Goal: Information Seeking & Learning: Find specific fact

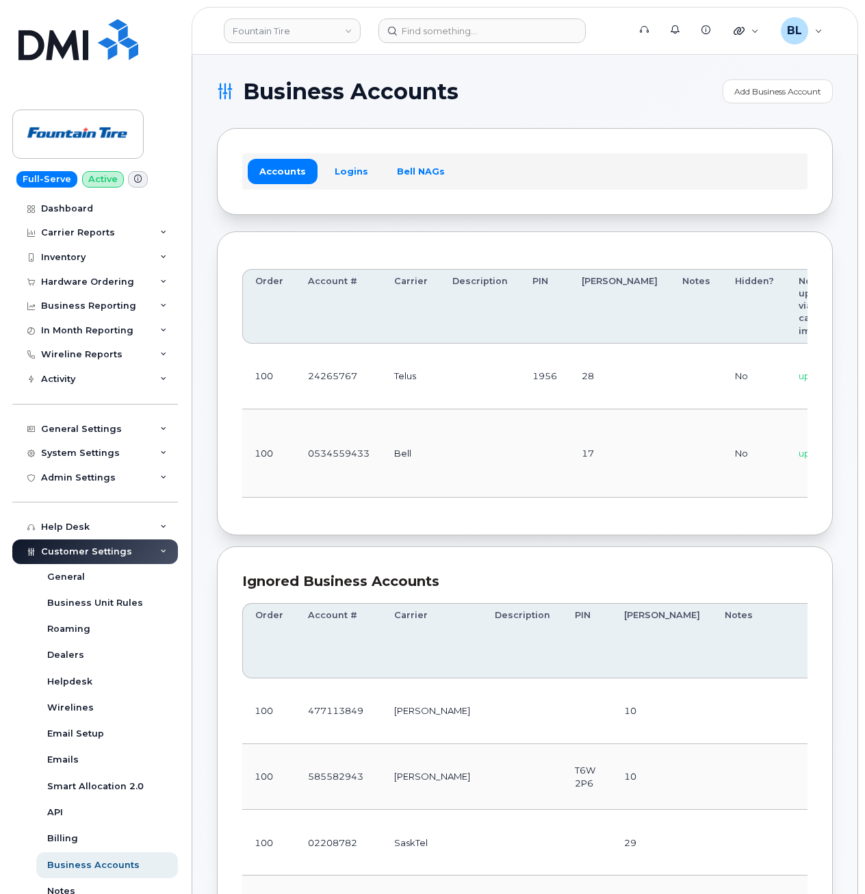
scroll to position [0, 164]
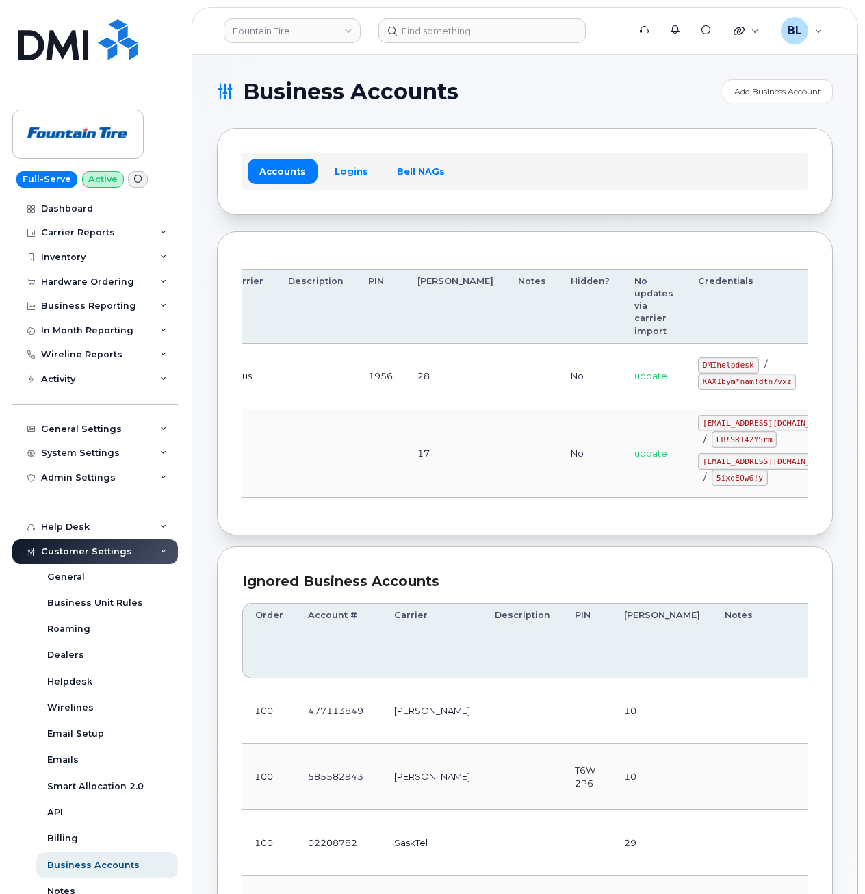
drag, startPoint x: 448, startPoint y: 402, endPoint x: 614, endPoint y: 400, distance: 165.6
drag, startPoint x: 630, startPoint y: 368, endPoint x: 683, endPoint y: 364, distance: 52.8
click at [698, 364] on code "DMIhelpdesk" at bounding box center [728, 365] width 61 height 16
copy code "DMIhelpdesk"
drag, startPoint x: 628, startPoint y: 379, endPoint x: 724, endPoint y: 382, distance: 95.9
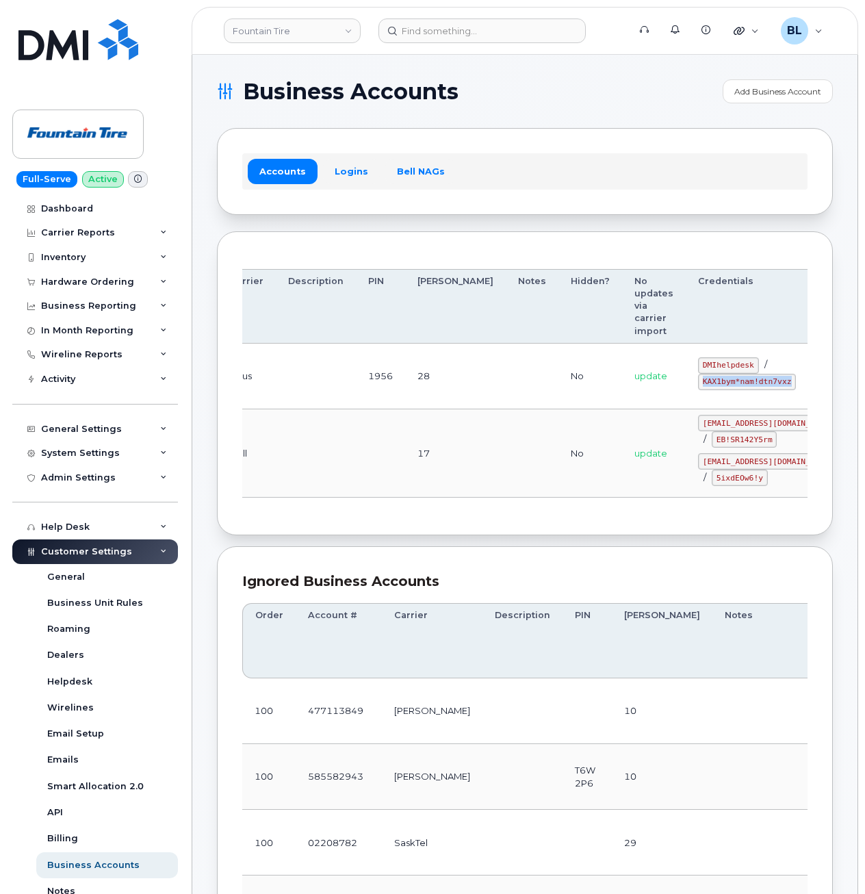
click at [724, 382] on td "DMIhelpdesk / KAX1bym*nam!dtn7vxz" at bounding box center [768, 377] width 165 height 66
copy code "KAX1bym*nam!dtn7vxz"
drag, startPoint x: 602, startPoint y: 399, endPoint x: 407, endPoint y: 394, distance: 195.8
click at [407, 402] on tbody "100 24265767 Telus 1956 28 No update DMIhelpdesk / KAX1bym*nam!dtn7vxz Edit Del…" at bounding box center [504, 421] width 852 height 154
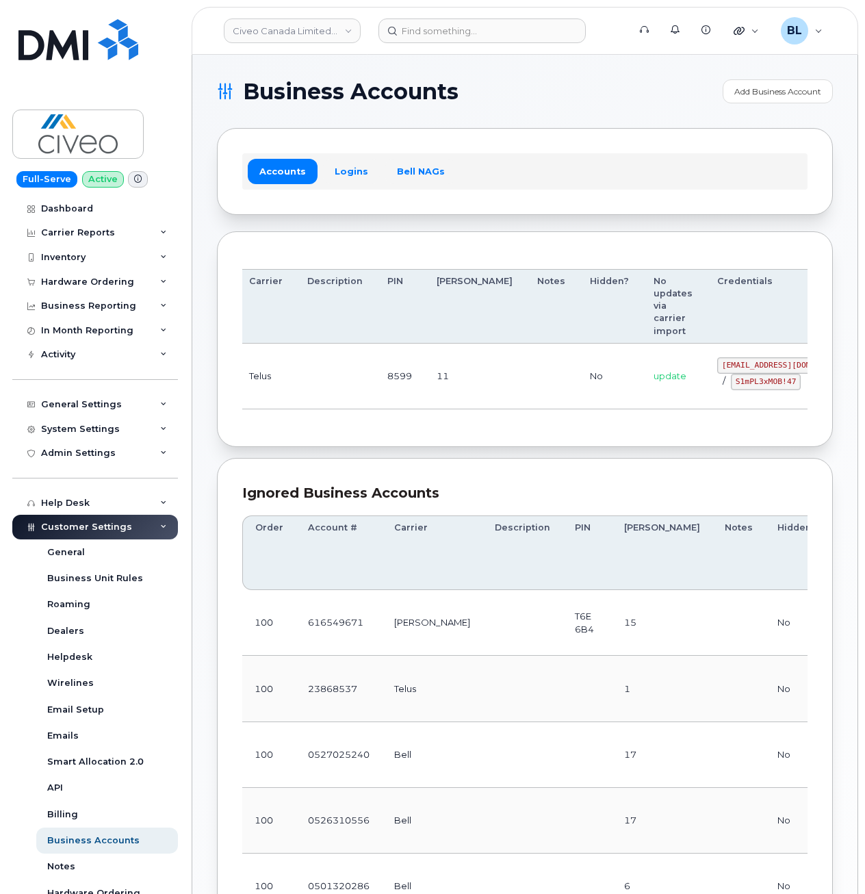
drag, startPoint x: 412, startPoint y: 386, endPoint x: 715, endPoint y: 379, distance: 303.3
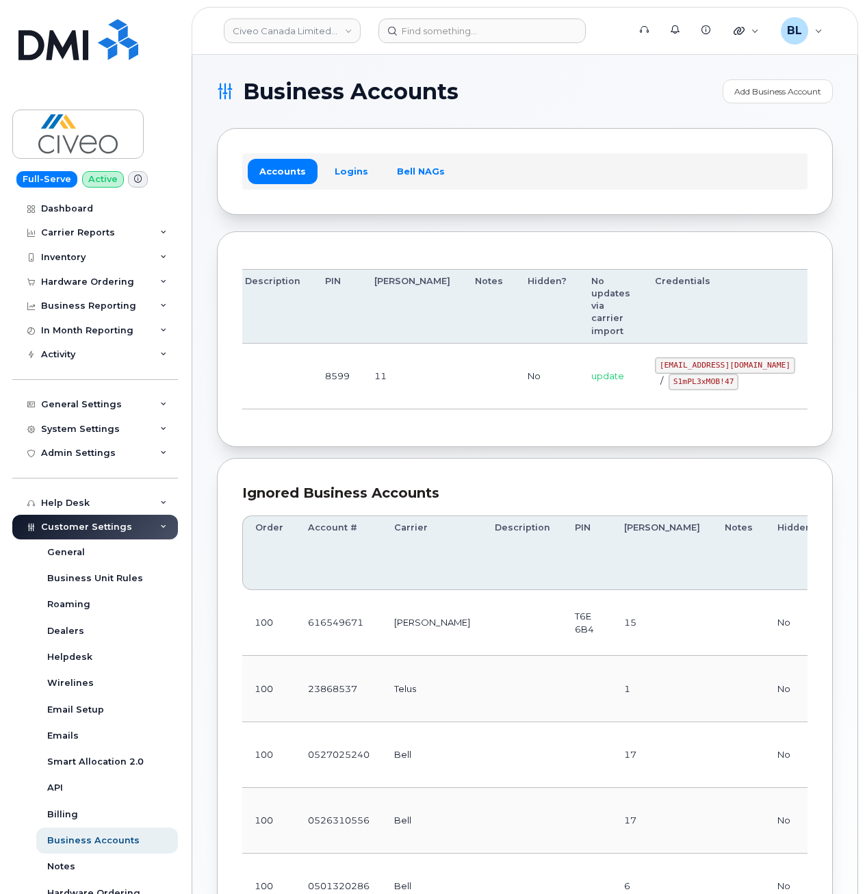
drag, startPoint x: 579, startPoint y: 366, endPoint x: 717, endPoint y: 368, distance: 138.3
click at [717, 368] on td "svc_simplexmobility@civeo.com / S1mPL3xMOB!47" at bounding box center [725, 377] width 165 height 66
copy code "svc_simplexmobility@civeo.com"
click at [643, 393] on td "svc_simplexmobility@civeo.com / S1mPL3xMOB!47" at bounding box center [725, 377] width 165 height 66
drag, startPoint x: 599, startPoint y: 376, endPoint x: 661, endPoint y: 387, distance: 63.4
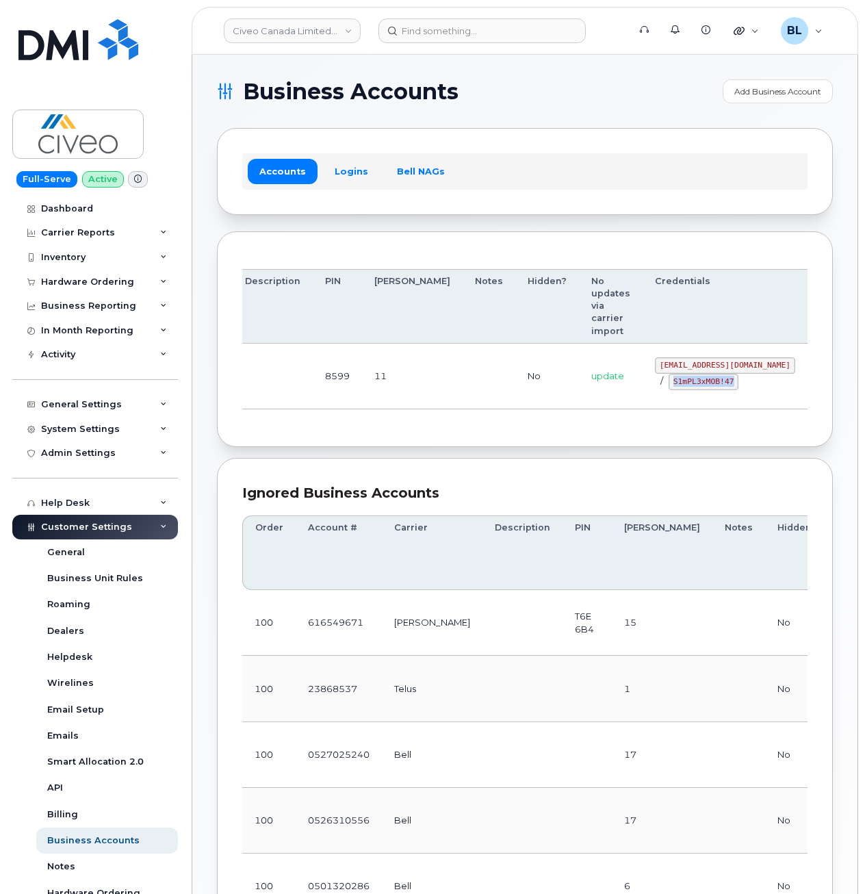
click at [669, 387] on code "S1mPL3xMOB!47" at bounding box center [704, 382] width 70 height 16
copy code "S1mPL3xMOB!47"
drag, startPoint x: 577, startPoint y: 135, endPoint x: 572, endPoint y: 123, distance: 12.6
click at [577, 132] on div "Accounts Logins Bell NAGs" at bounding box center [525, 171] width 616 height 86
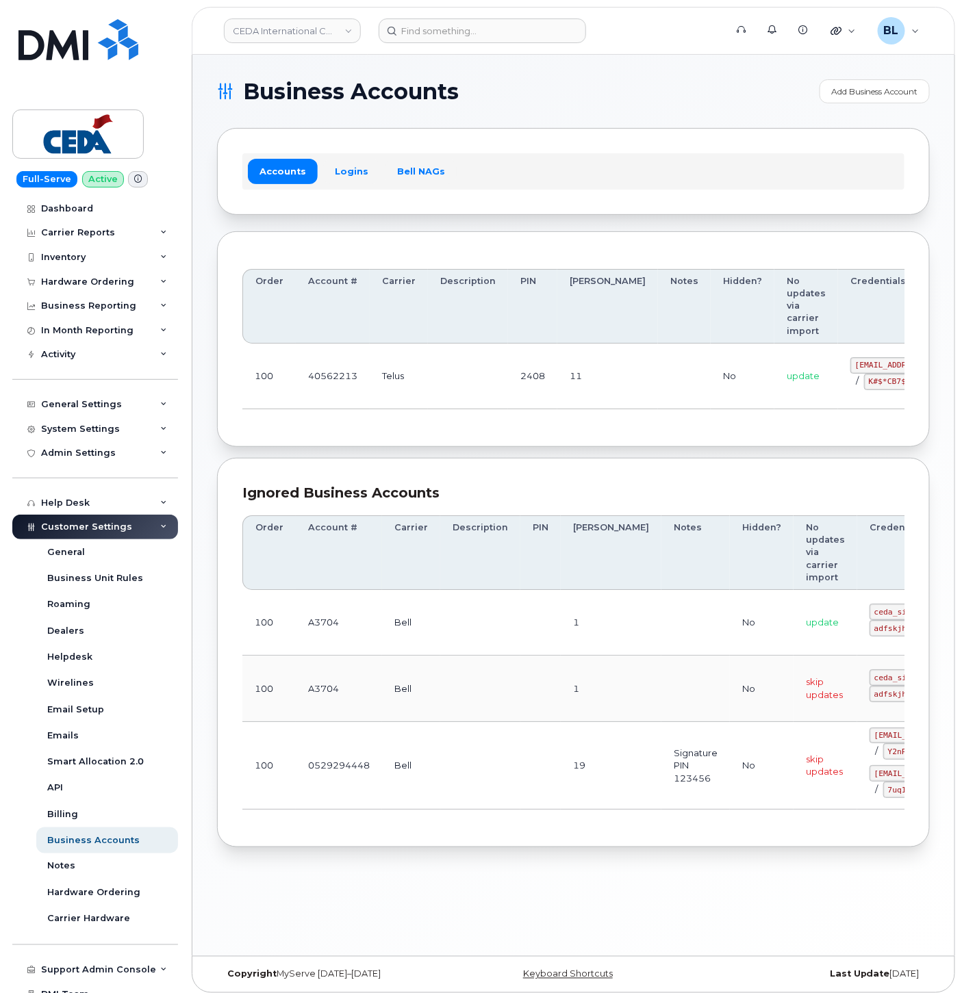
drag, startPoint x: 515, startPoint y: 500, endPoint x: 645, endPoint y: 431, distance: 146.7
click at [515, 498] on div "Ignored Business Accounts" at bounding box center [573, 493] width 662 height 20
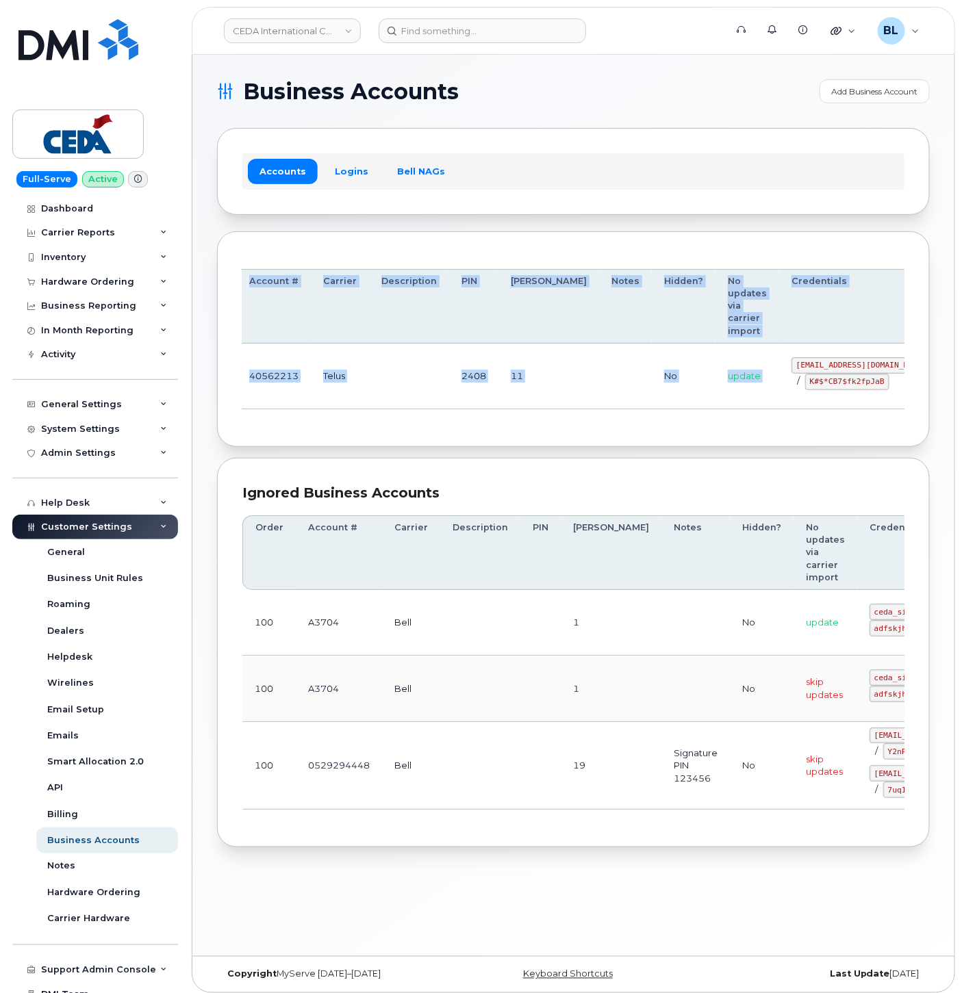
scroll to position [0, 81]
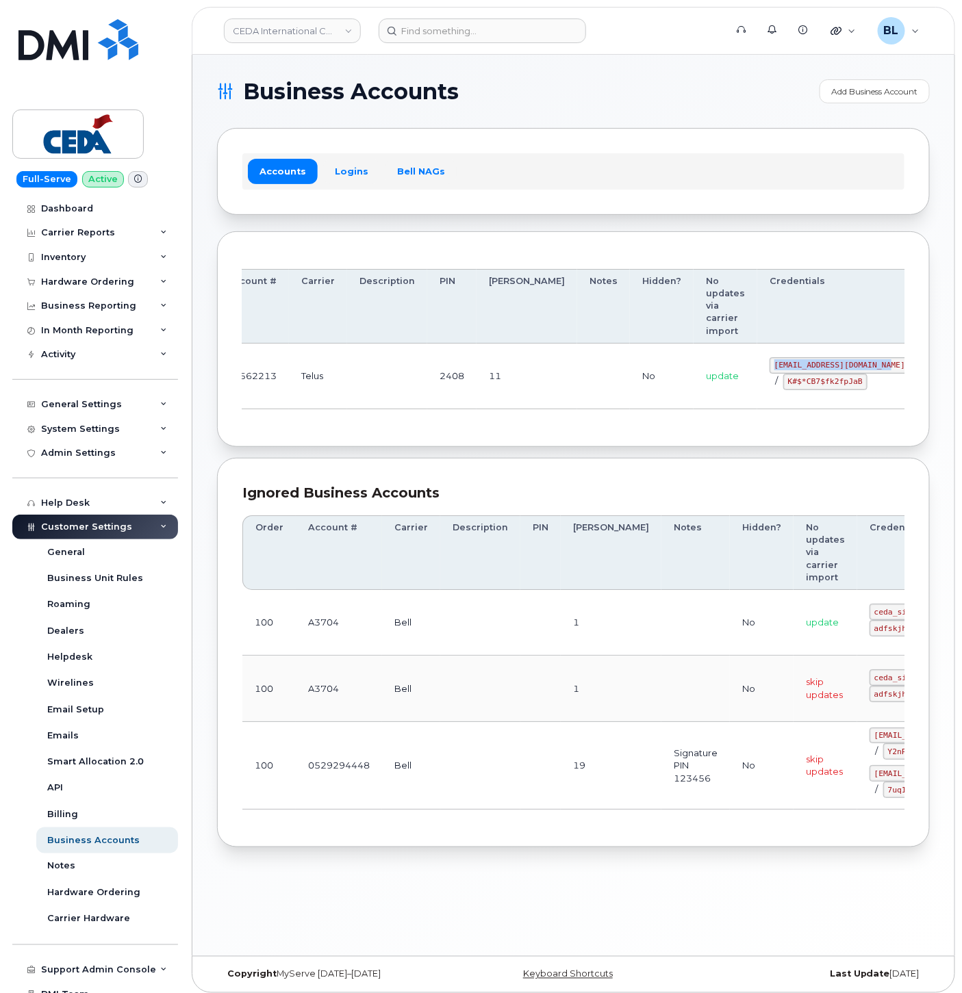
drag, startPoint x: 787, startPoint y: 364, endPoint x: 811, endPoint y: 365, distance: 24.0
click at [811, 365] on td "simplex_SRV@cedagroup.com / K#$*CB7$fk2fpJaB" at bounding box center [839, 377] width 165 height 66
copy code "simplex_SRV@cedagroup.com"
click at [543, 414] on div "Order Account # Carrier Description PIN Bill Day Notes Hidden? No updates via c…" at bounding box center [573, 340] width 662 height 166
drag, startPoint x: 716, startPoint y: 384, endPoint x: 788, endPoint y: 386, distance: 71.9
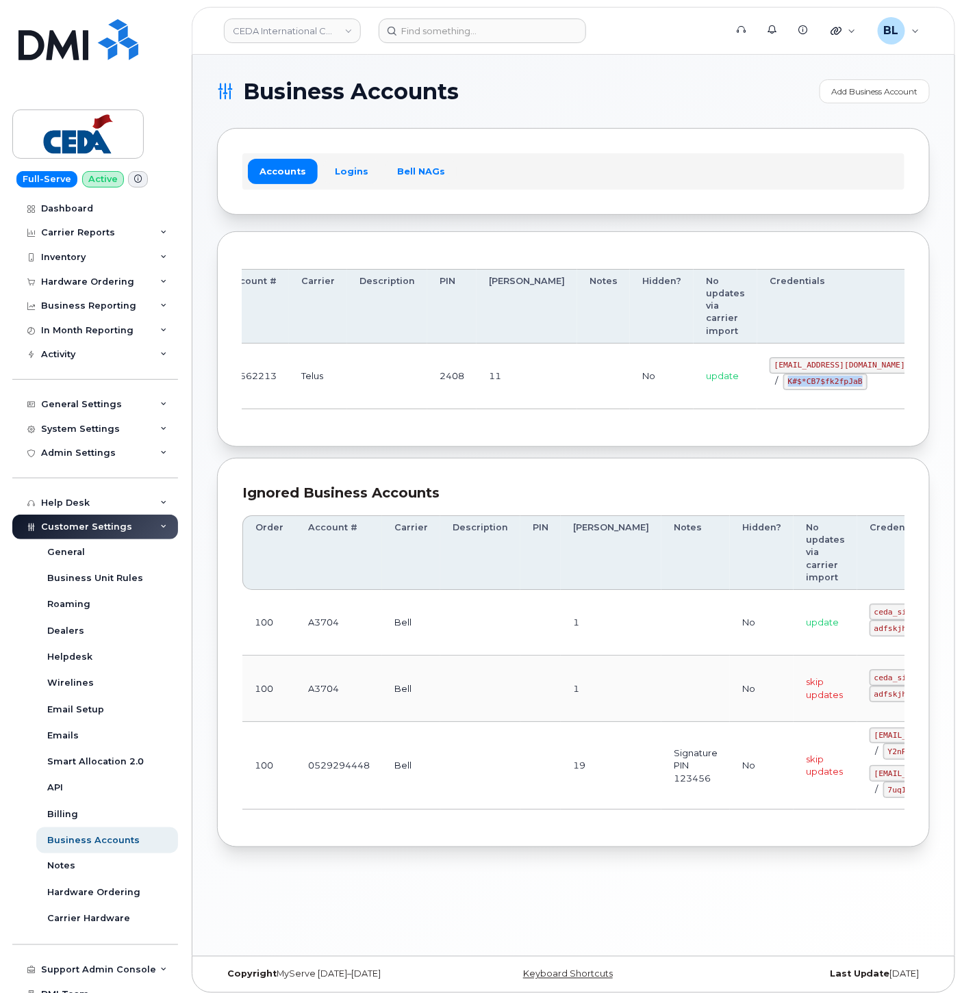
click at [788, 386] on code "K#$*CB7$fk2fpJaB" at bounding box center [825, 382] width 84 height 16
copy code "K#$*CB7$fk2fpJaB"
drag, startPoint x: 378, startPoint y: 415, endPoint x: 383, endPoint y: 397, distance: 19.3
click at [378, 406] on div "Order Account # Carrier Description PIN Bill Day Notes Hidden? No updates via c…" at bounding box center [573, 340] width 662 height 166
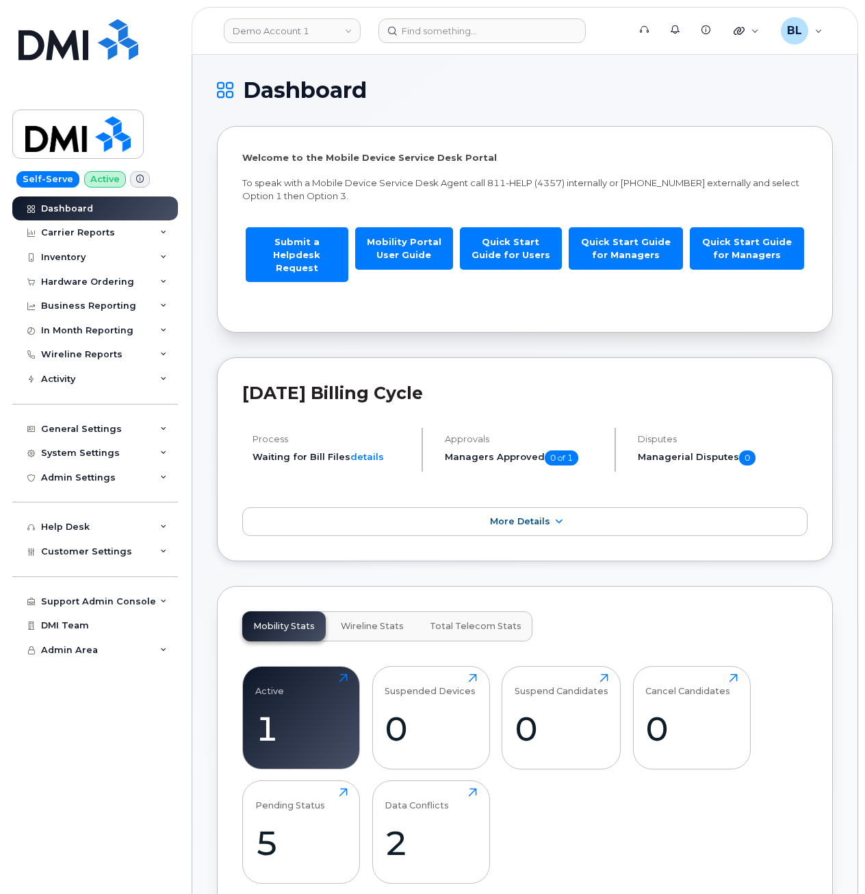
click at [278, 34] on link "Demo Account 1" at bounding box center [292, 30] width 137 height 25
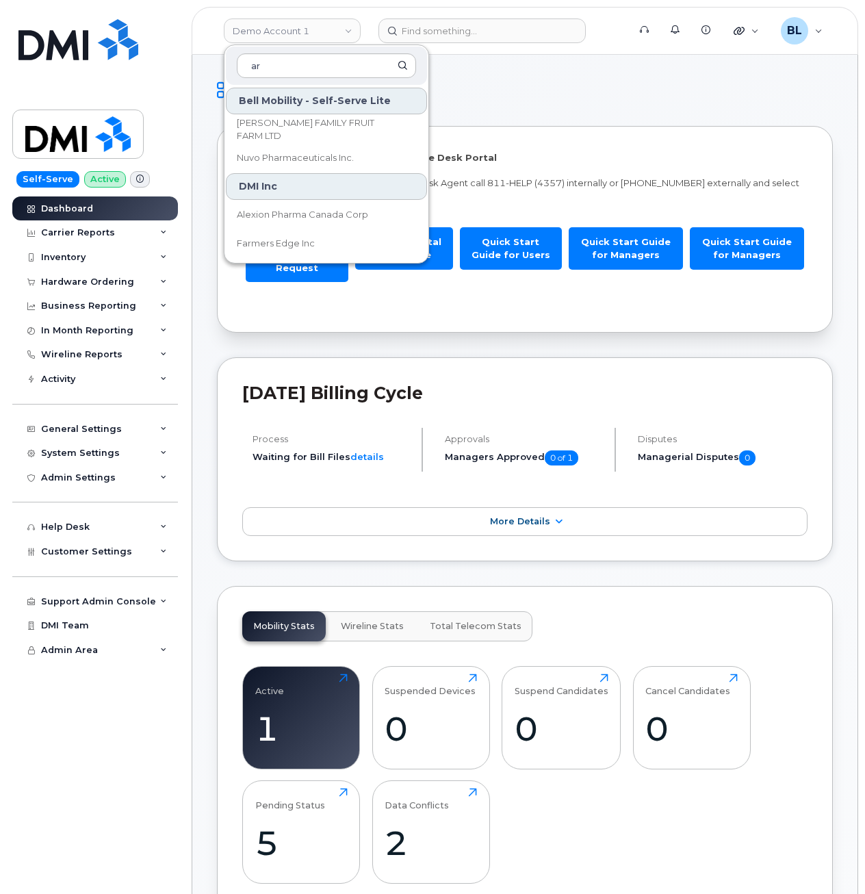
type input "a"
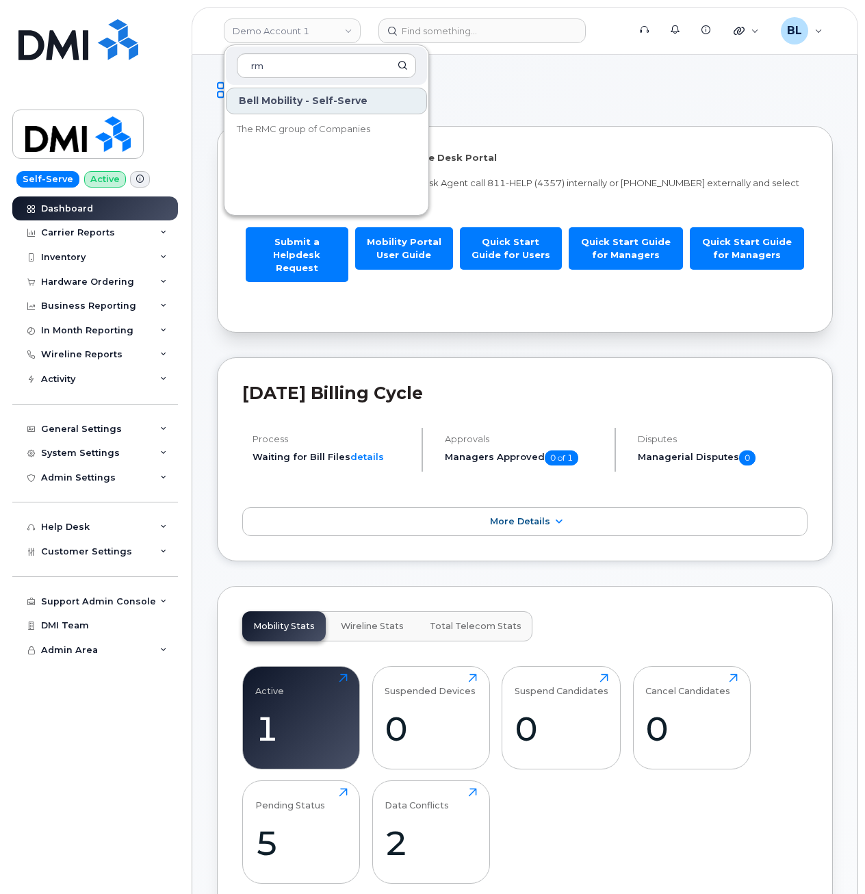
type input "r"
type input "m"
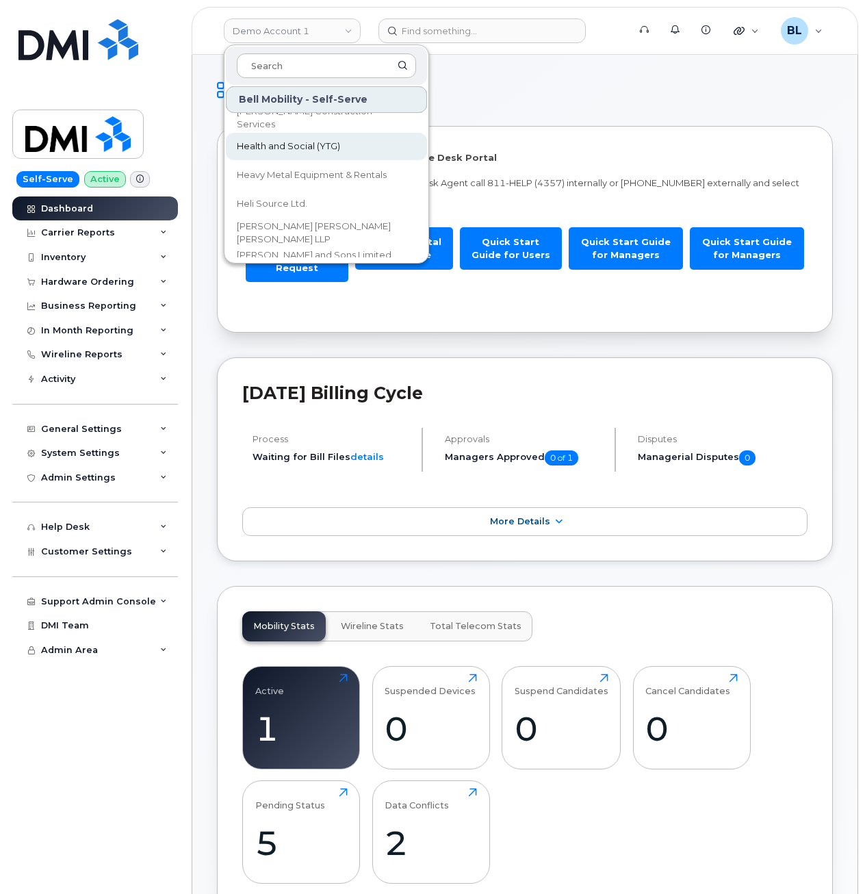
scroll to position [12066, 0]
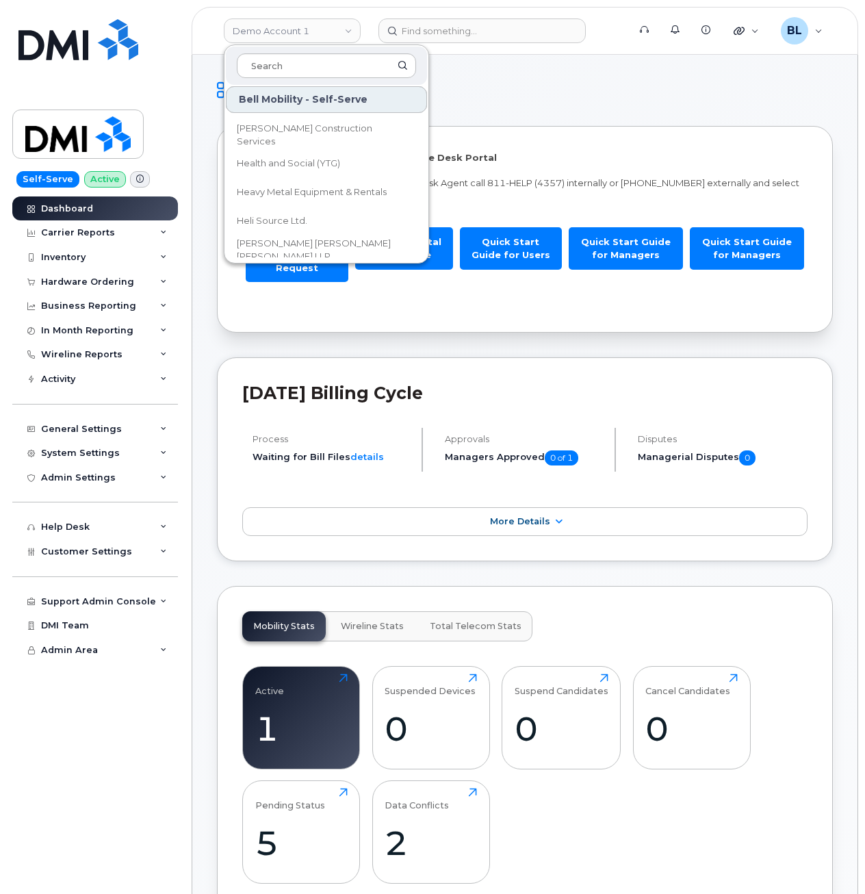
click at [516, 129] on div "Welcome to the Mobile Device Service Desk Portal To speak with a Mobile Device …" at bounding box center [525, 229] width 616 height 207
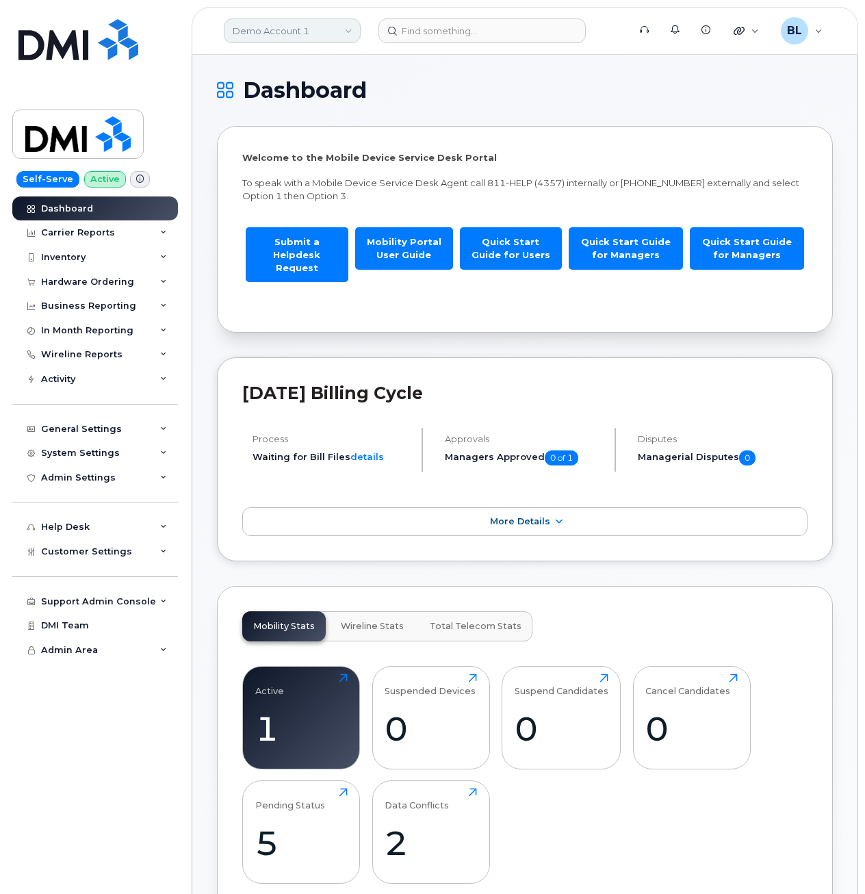
click at [306, 26] on link "Demo Account 1" at bounding box center [292, 30] width 137 height 25
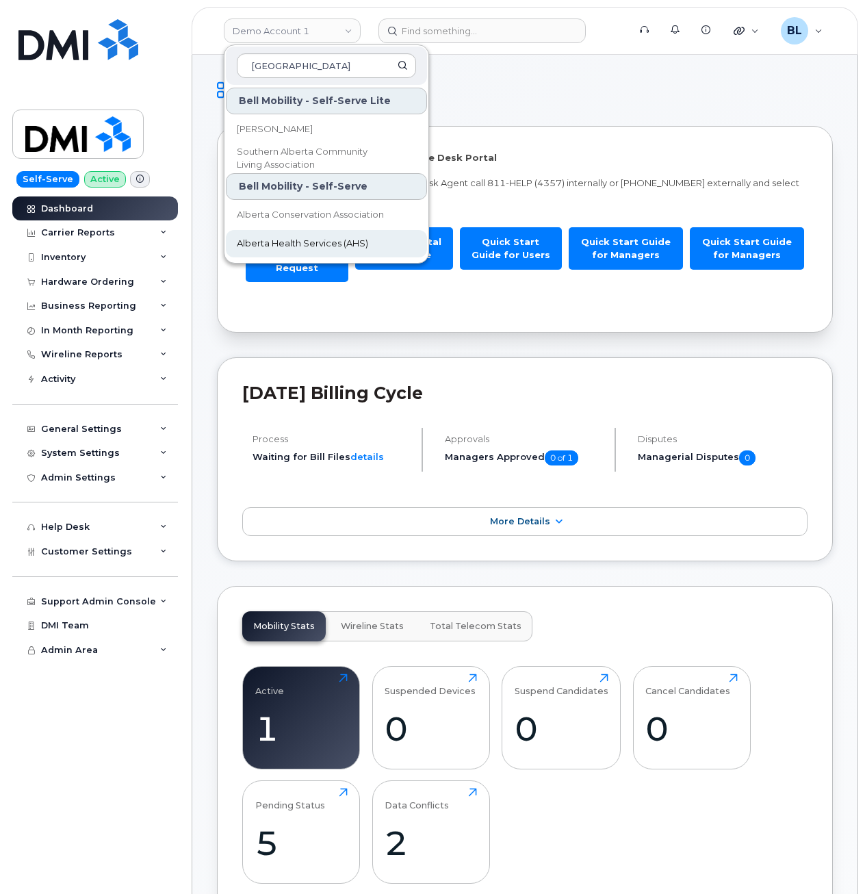
type input "alberta"
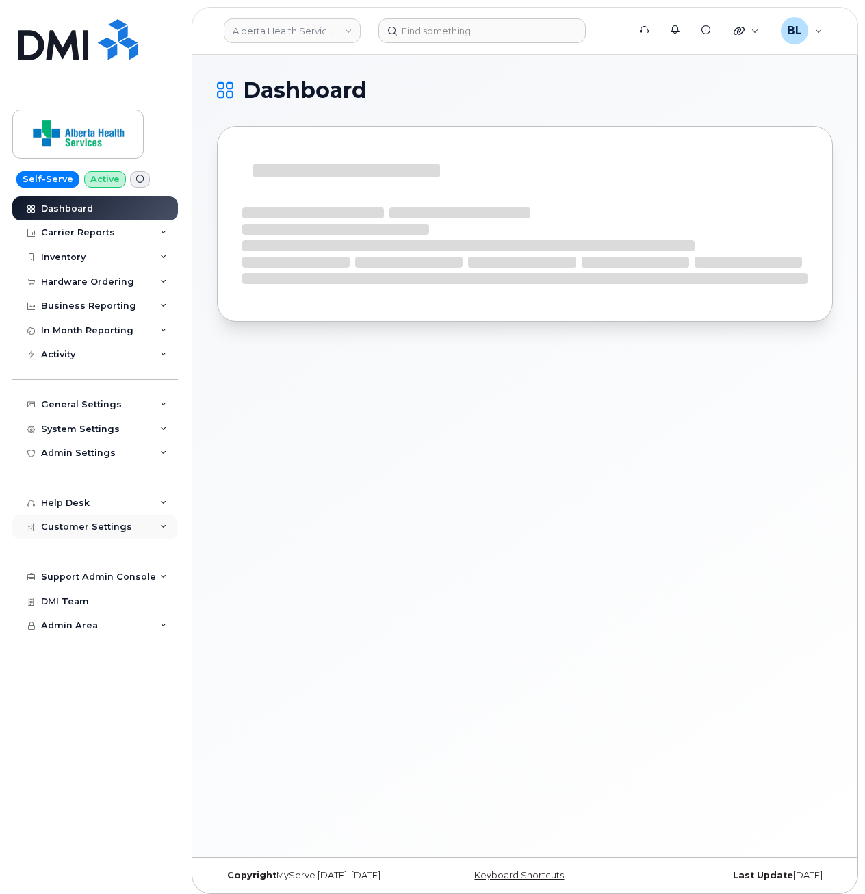
click at [127, 527] on div "Customer Settings" at bounding box center [95, 527] width 166 height 25
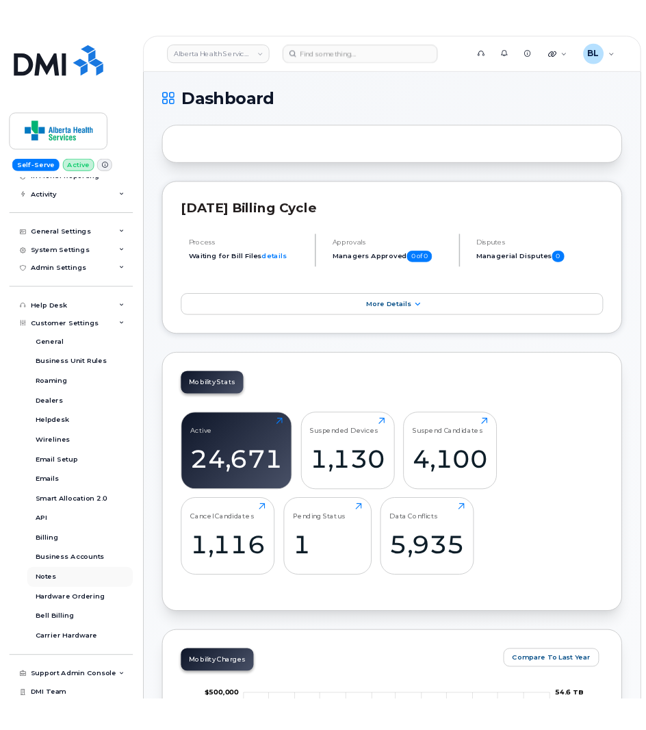
scroll to position [162, 0]
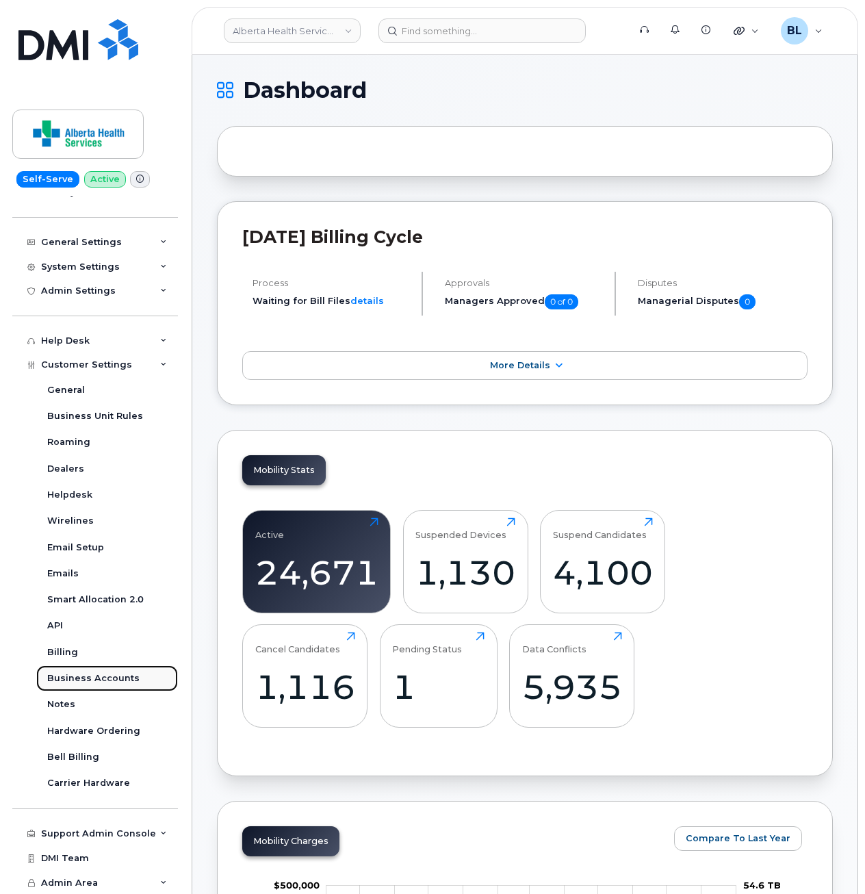
click at [121, 675] on div "Business Accounts" at bounding box center [93, 678] width 92 height 12
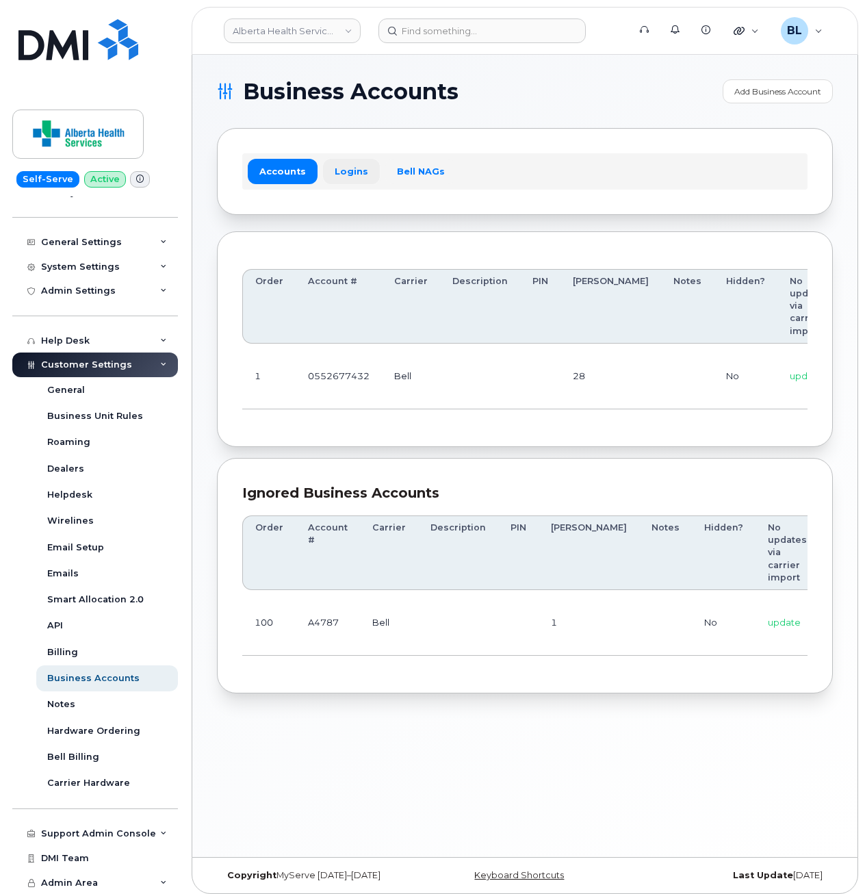
click at [347, 172] on link "Logins" at bounding box center [351, 171] width 57 height 25
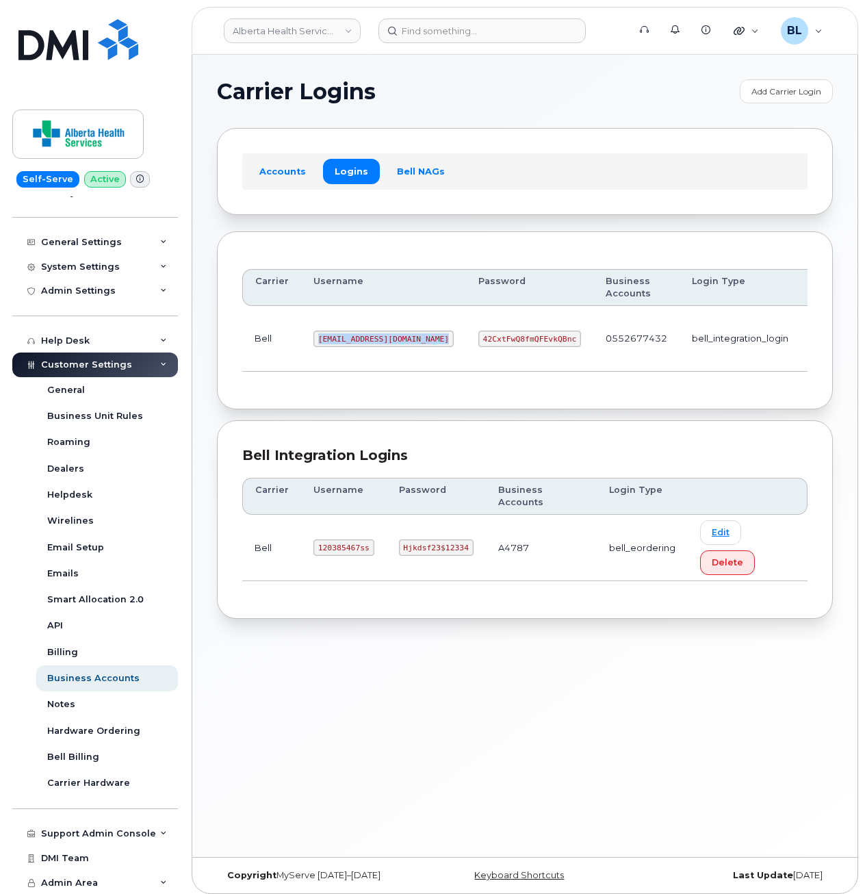
drag, startPoint x: 311, startPoint y: 340, endPoint x: 416, endPoint y: 343, distance: 105.4
click at [416, 343] on tr "Bell [EMAIL_ADDRESS][DOMAIN_NAME] 42CxtFwQ8fmQFEvkQBnc 0552677432 bell_integrat…" at bounding box center [561, 339] width 638 height 66
click at [722, 396] on div "Carrier Username Password Business Accounts Login Type Bell [EMAIL_ADDRESS][DOM…" at bounding box center [525, 320] width 616 height 179
drag, startPoint x: 309, startPoint y: 333, endPoint x: 390, endPoint y: 347, distance: 82.6
click at [390, 347] on td "[EMAIL_ADDRESS][DOMAIN_NAME]" at bounding box center [383, 339] width 165 height 66
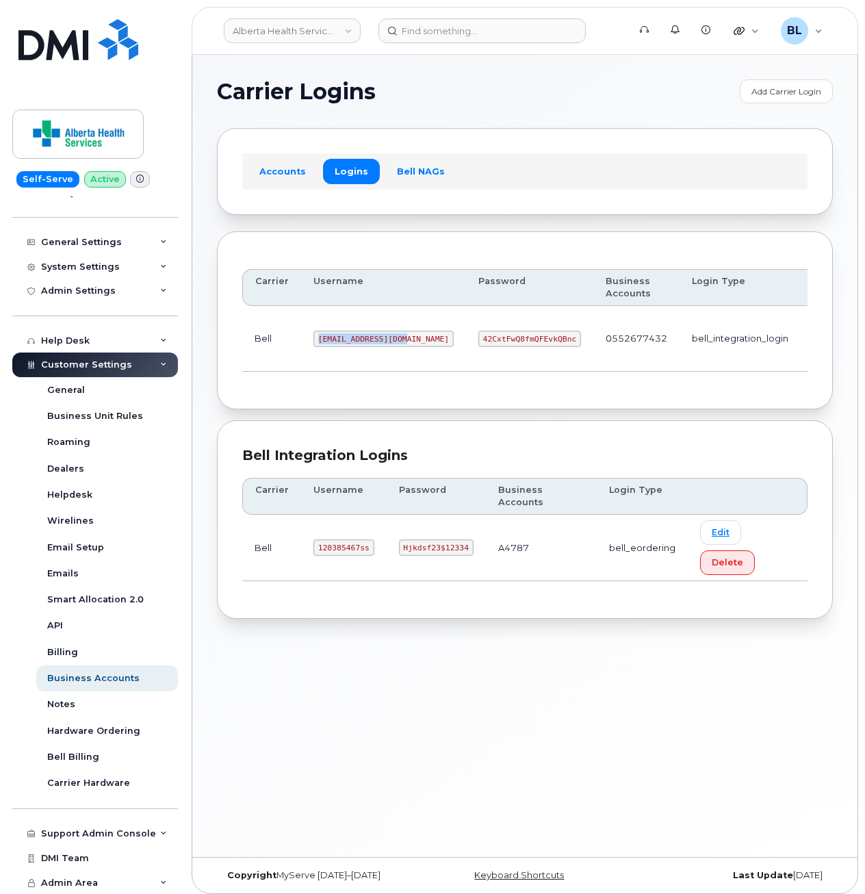
copy code "[EMAIL_ADDRESS][DOMAIN_NAME]"
drag, startPoint x: 427, startPoint y: 339, endPoint x: 526, endPoint y: 338, distance: 99.2
click at [526, 338] on td "42CxtFwQ8fmQFEvkQBnc" at bounding box center [529, 339] width 127 height 66
copy code "42CxtFwQ8fmQFEvkQBnc"
click at [521, 377] on div "Carrier Username Password Business Accounts Login Type Bell [EMAIL_ADDRESS][DOM…" at bounding box center [524, 321] width 565 height 128
